Goal: Consume media (video, audio): Consume media (video, audio)

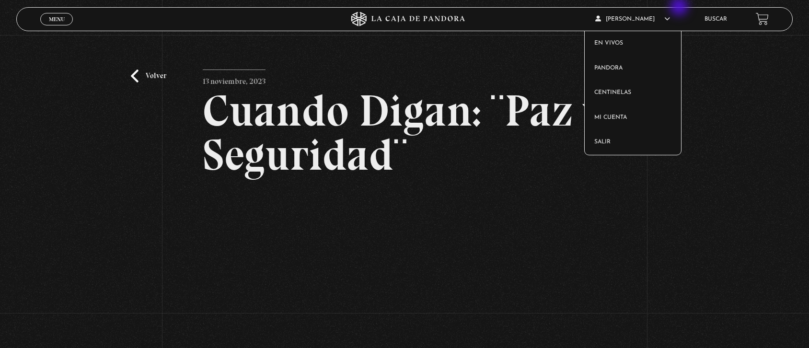
scroll to position [118, 0]
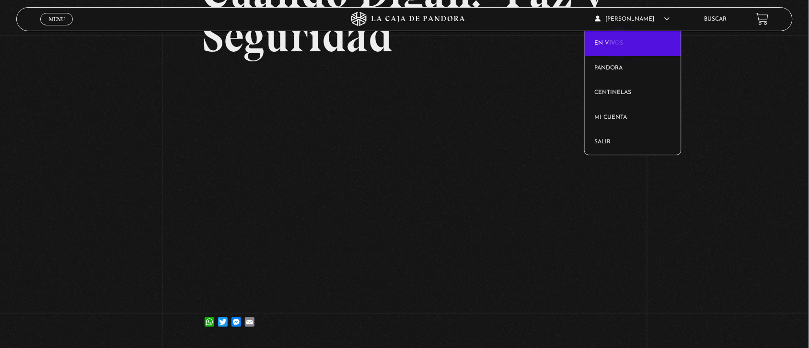
click at [620, 44] on link "En vivos" at bounding box center [633, 43] width 96 height 25
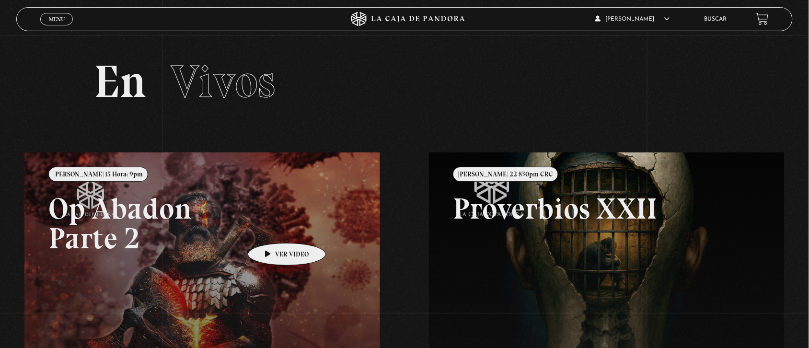
click at [272, 229] on link at bounding box center [428, 326] width 809 height 348
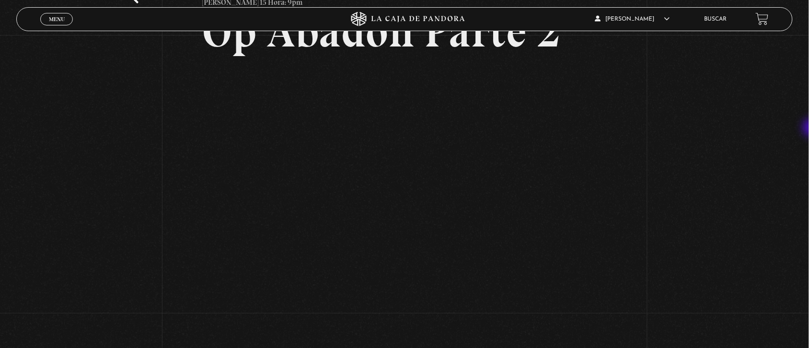
scroll to position [80, 0]
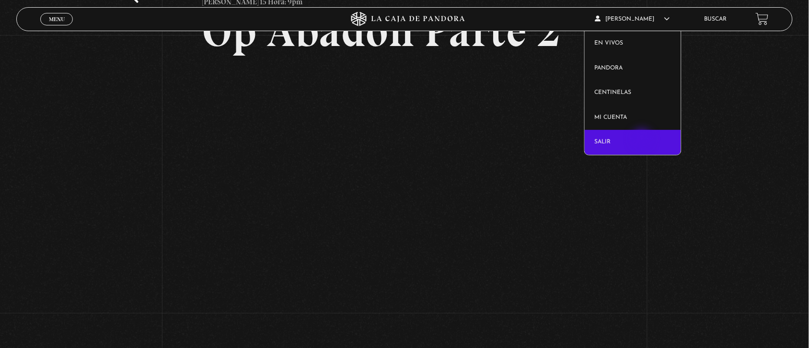
click at [643, 140] on link "Salir" at bounding box center [633, 142] width 96 height 25
